Goal: Navigation & Orientation: Find specific page/section

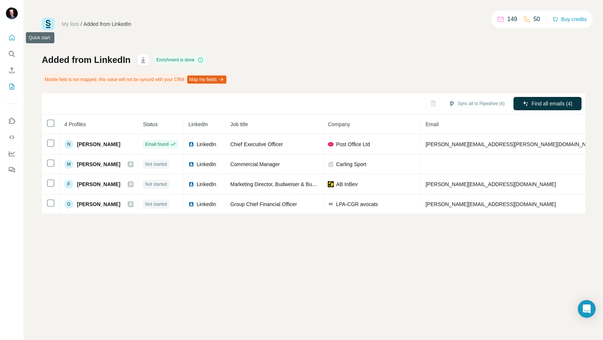
click at [14, 37] on icon "Quick start" at bounding box center [12, 38] width 6 height 6
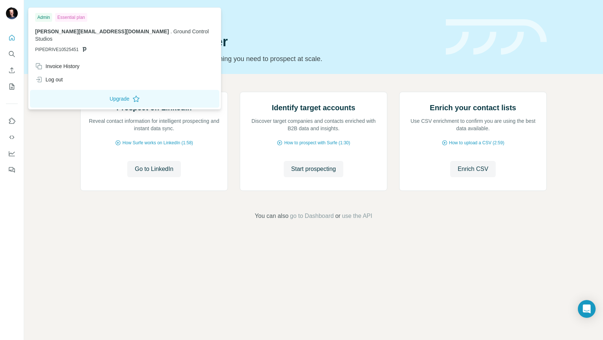
click at [11, 15] on img at bounding box center [12, 13] width 12 height 12
click at [11, 11] on img at bounding box center [12, 13] width 12 height 12
click at [16, 150] on button "Dashboard" at bounding box center [12, 153] width 12 height 13
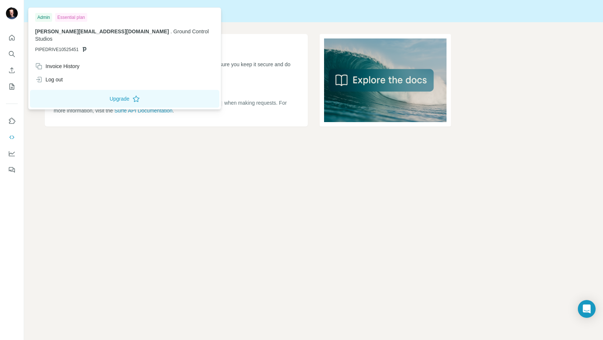
click at [9, 12] on img at bounding box center [12, 13] width 12 height 12
click at [10, 152] on icon "Dashboard" at bounding box center [11, 153] width 7 height 7
